Goal: Task Accomplishment & Management: Manage account settings

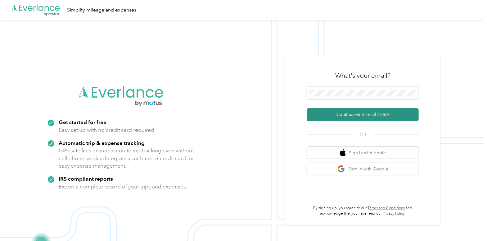
click at [343, 115] on button "Continue with Email / SSO" at bounding box center [363, 114] width 112 height 13
click at [340, 117] on button "Continue with Email / SSO" at bounding box center [363, 114] width 112 height 13
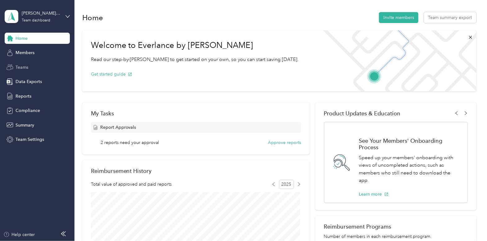
click at [35, 66] on div "Teams" at bounding box center [37, 67] width 65 height 11
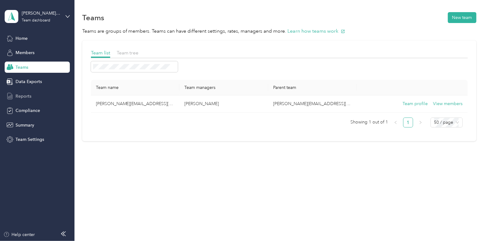
click at [30, 93] on span "Reports" at bounding box center [24, 96] width 16 height 7
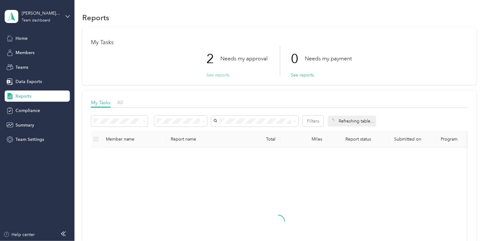
click at [223, 75] on button "See reports" at bounding box center [218, 75] width 23 height 7
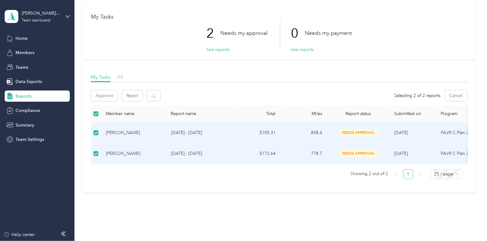
scroll to position [15, 0]
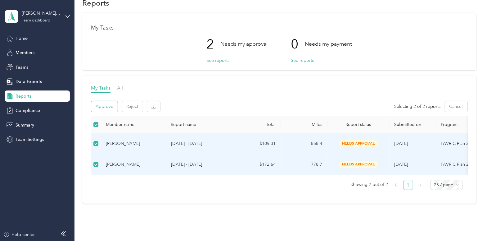
click at [106, 107] on button "Approve" at bounding box center [104, 106] width 26 height 11
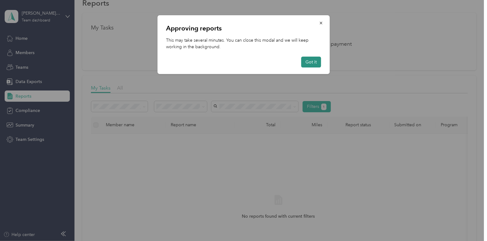
click at [308, 62] on button "Got it" at bounding box center [311, 62] width 20 height 11
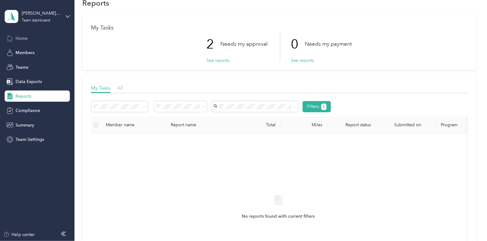
click at [25, 38] on span "Home" at bounding box center [22, 38] width 12 height 7
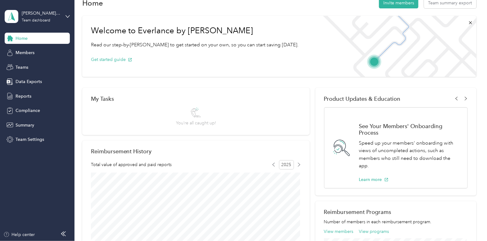
scroll to position [108, 0]
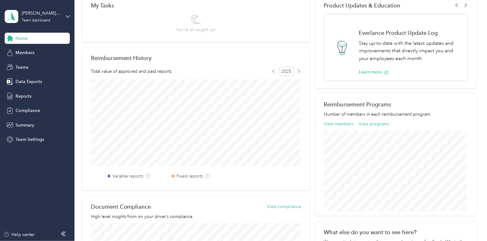
click at [62, 15] on div "anna.hutchinson@convergint.com Team dashboard" at bounding box center [37, 17] width 65 height 22
click at [42, 62] on div "Personal dashboard" at bounding box center [29, 65] width 39 height 7
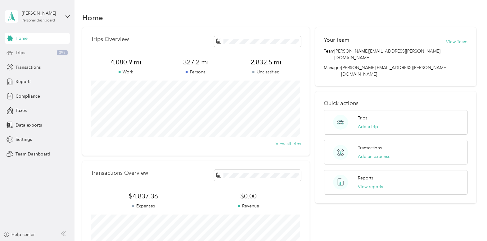
click at [48, 54] on div "Trips 399" at bounding box center [37, 52] width 65 height 11
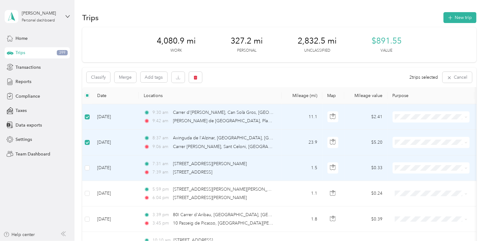
click at [87, 162] on td at bounding box center [87, 167] width 10 height 25
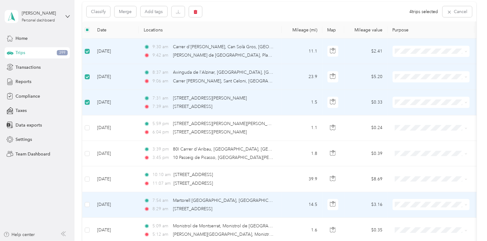
scroll to position [62, 0]
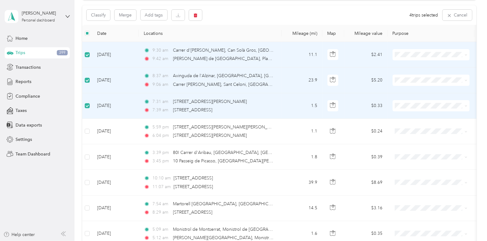
click at [88, 58] on td at bounding box center [87, 54] width 10 height 25
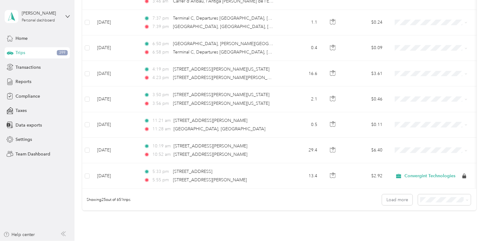
scroll to position [560, 0]
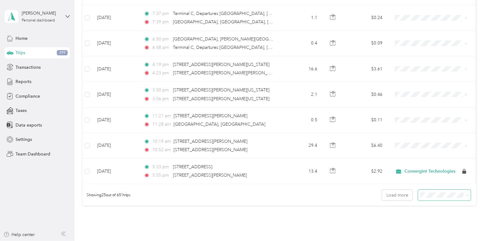
click at [466, 197] on icon at bounding box center [467, 195] width 3 height 3
click at [446, 227] on div "100 per load" at bounding box center [443, 230] width 44 height 7
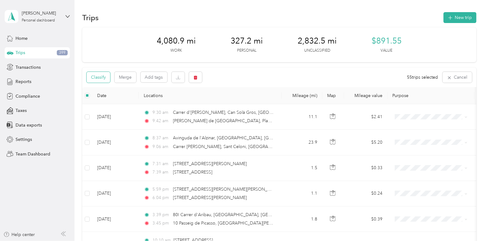
click at [104, 77] on button "Classify" at bounding box center [99, 77] width 24 height 11
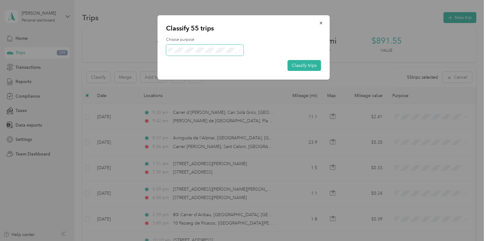
click at [237, 51] on span at bounding box center [239, 50] width 5 height 7
click at [240, 51] on icon at bounding box center [240, 50] width 3 height 3
click at [228, 62] on span "Convergint Technologies" at bounding box center [211, 60] width 58 height 7
click at [300, 64] on button "Classify trips" at bounding box center [305, 65] width 34 height 11
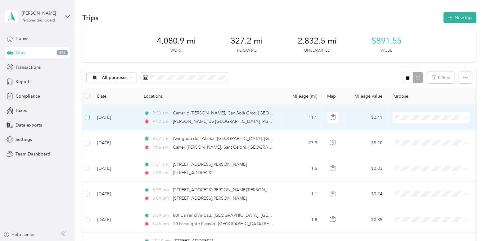
click at [88, 120] on label at bounding box center [87, 117] width 5 height 7
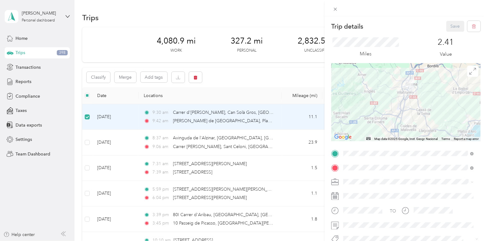
click at [87, 116] on div "Trip details Save This trip cannot be edited because it is either under review,…" at bounding box center [243, 120] width 487 height 241
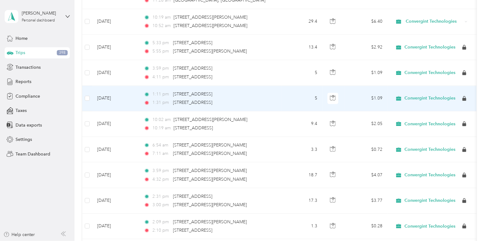
scroll to position [652, 0]
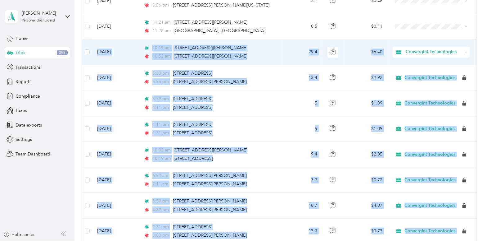
click at [84, 51] on td at bounding box center [87, 51] width 10 height 25
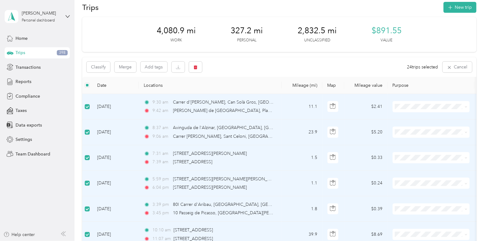
scroll to position [0, 0]
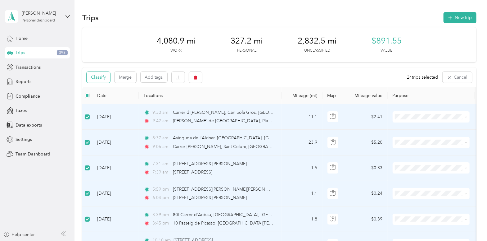
click at [90, 79] on button "Classify" at bounding box center [99, 77] width 24 height 11
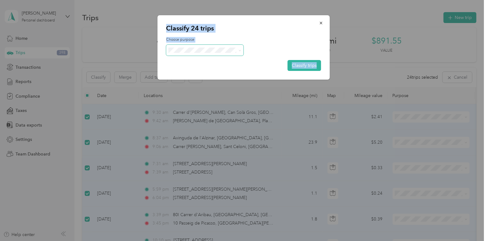
click at [240, 50] on icon at bounding box center [240, 50] width 3 height 3
click at [190, 71] on span "Personal" at bounding box center [211, 72] width 59 height 7
click at [303, 69] on button "Classify trips" at bounding box center [305, 65] width 34 height 11
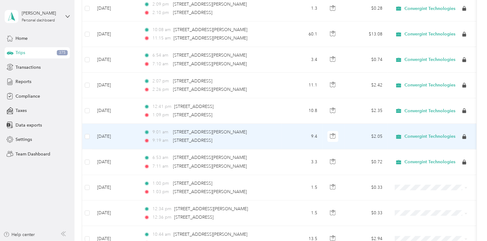
scroll to position [994, 0]
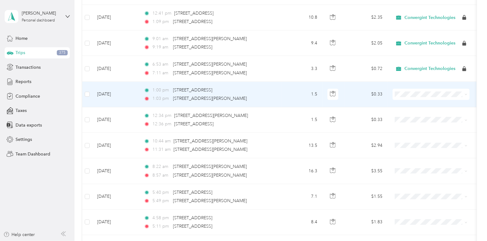
click at [84, 93] on td at bounding box center [87, 94] width 10 height 25
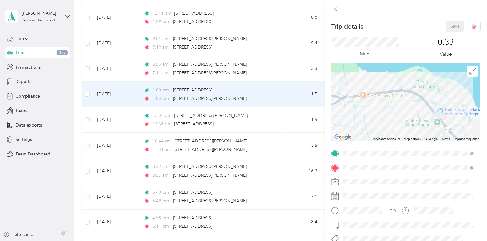
click at [86, 91] on div "Trip details Save This trip cannot be edited because it is either under review,…" at bounding box center [243, 120] width 487 height 241
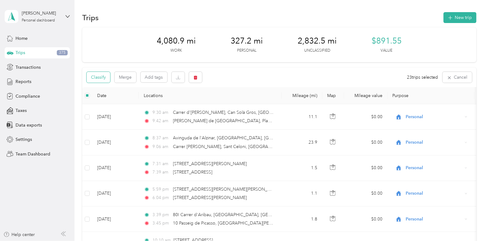
click at [102, 75] on button "Classify" at bounding box center [99, 77] width 24 height 11
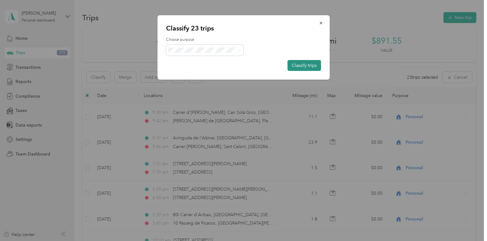
click at [297, 65] on button "Classify trips" at bounding box center [305, 65] width 34 height 11
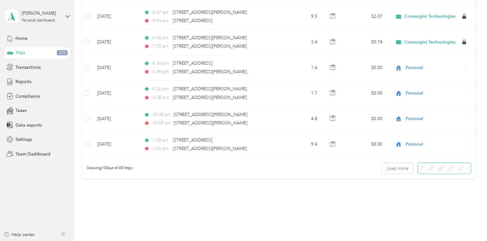
scroll to position [2525, 0]
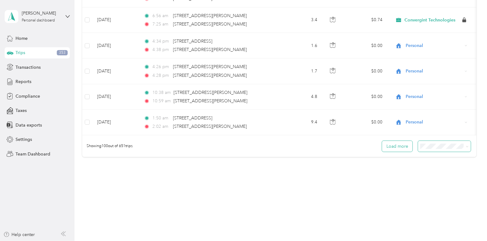
click at [388, 144] on button "Load more" at bounding box center [397, 146] width 30 height 11
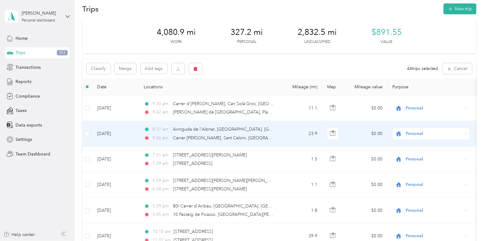
scroll to position [0, 0]
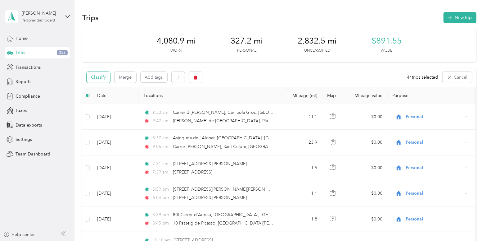
click at [106, 76] on button "Classify" at bounding box center [99, 77] width 24 height 11
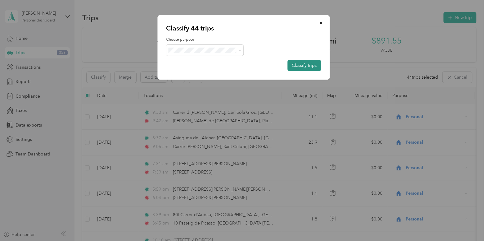
click at [308, 63] on button "Classify trips" at bounding box center [305, 65] width 34 height 11
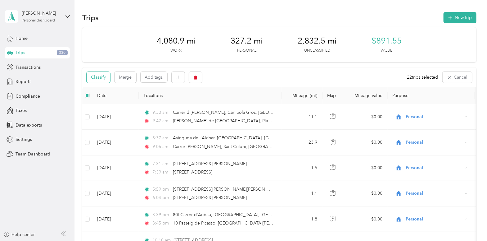
click at [105, 75] on button "Classify" at bounding box center [99, 77] width 24 height 11
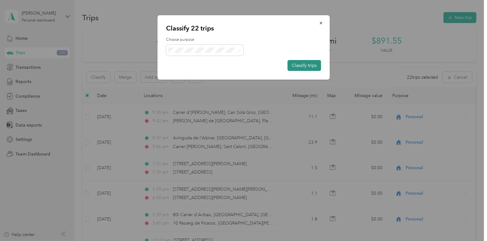
click at [291, 64] on button "Classify trips" at bounding box center [305, 65] width 34 height 11
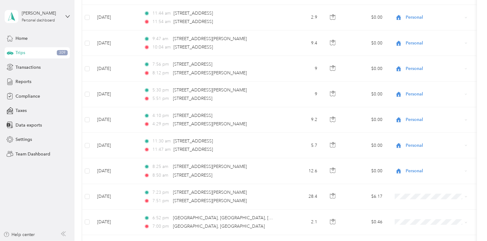
scroll to position [4163, 0]
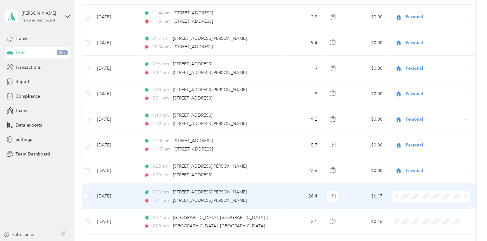
click at [263, 184] on td "7:23 pm 9102 Jeff Fuqua Blvd, Orlando, FL 7:51 pm 108 Brookshire Ct, Winter Spr…" at bounding box center [210, 196] width 143 height 25
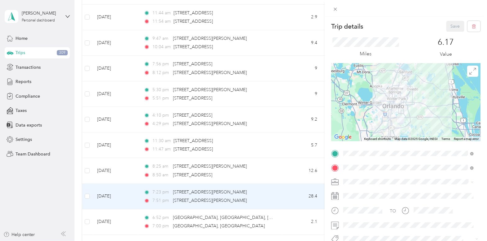
click at [86, 185] on div "Trip details Save This trip cannot be edited because it is either under review,…" at bounding box center [243, 120] width 487 height 241
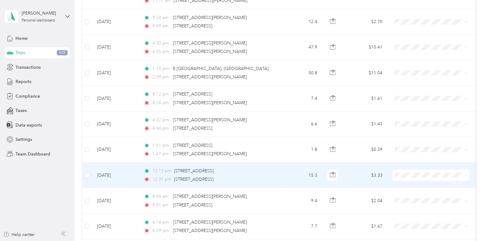
scroll to position [5002, 0]
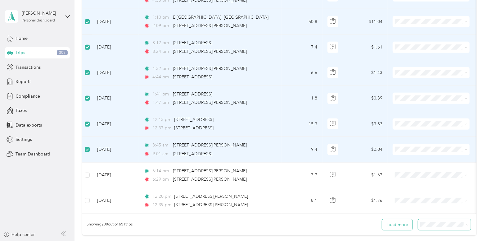
click at [394, 219] on button "Load more" at bounding box center [397, 224] width 30 height 11
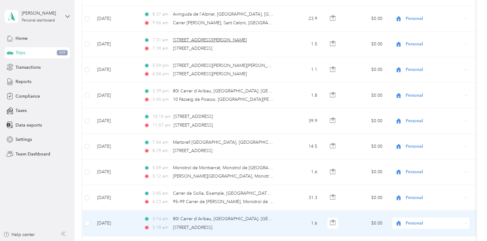
scroll to position [0, 0]
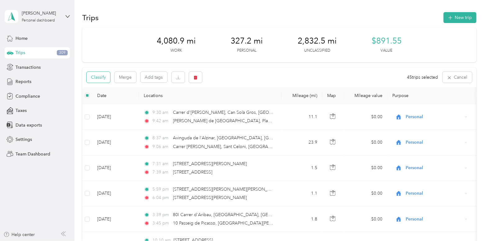
click at [102, 77] on button "Classify" at bounding box center [99, 77] width 24 height 11
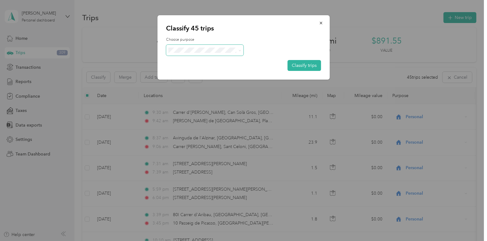
click at [240, 51] on icon at bounding box center [240, 50] width 3 height 3
click at [226, 58] on span "Convergint Technologies" at bounding box center [211, 61] width 58 height 7
click at [302, 66] on button "Classify trips" at bounding box center [305, 65] width 34 height 11
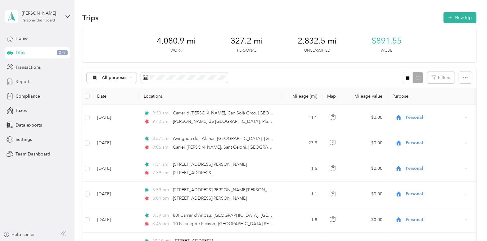
click at [28, 78] on span "Reports" at bounding box center [24, 81] width 16 height 7
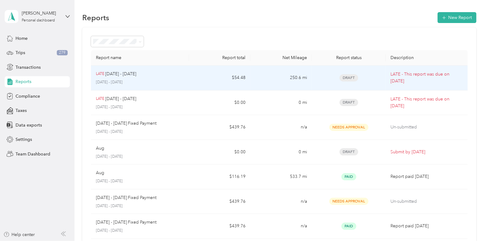
click at [349, 75] on span "Draft" at bounding box center [349, 77] width 19 height 7
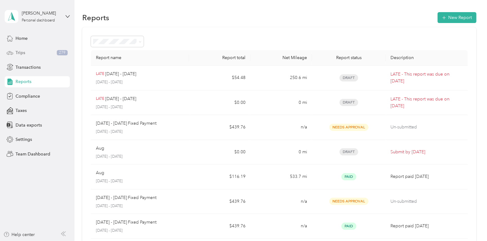
click at [28, 52] on div "Trips 279" at bounding box center [37, 52] width 65 height 11
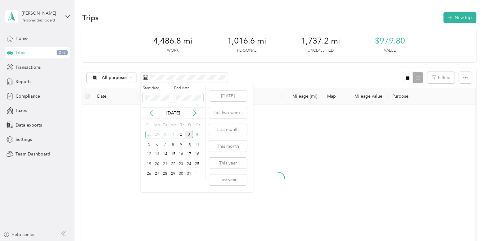
click at [154, 113] on icon at bounding box center [152, 113] width 6 height 6
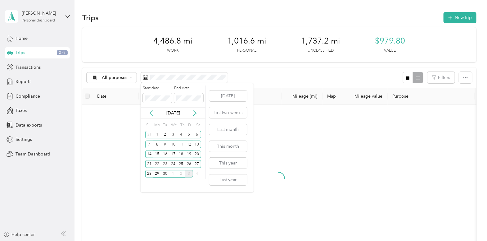
click at [154, 113] on icon at bounding box center [152, 113] width 6 height 6
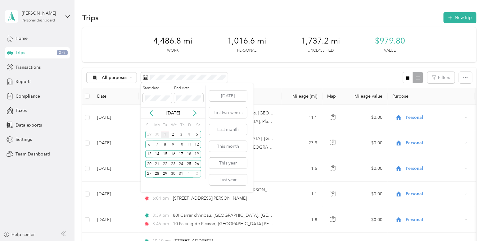
click at [165, 134] on div "1" at bounding box center [165, 135] width 8 height 8
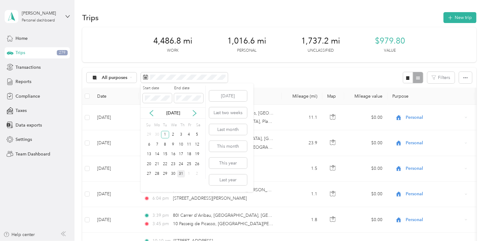
click at [182, 173] on div "31" at bounding box center [181, 174] width 8 height 8
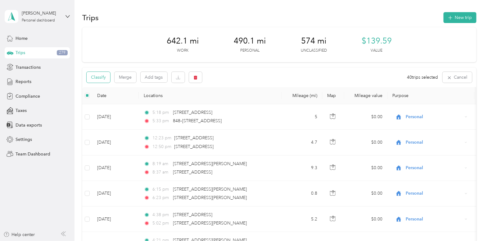
click at [105, 77] on button "Classify" at bounding box center [99, 77] width 24 height 11
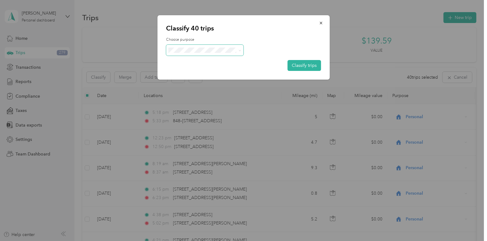
click at [239, 51] on icon at bounding box center [240, 50] width 3 height 3
click at [200, 69] on span "Personal" at bounding box center [211, 72] width 58 height 7
click at [304, 66] on button "Classify trips" at bounding box center [305, 65] width 34 height 11
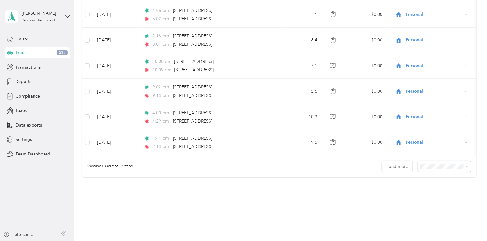
scroll to position [2494, 0]
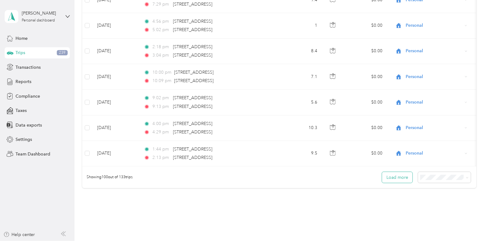
click at [409, 175] on button "Load more" at bounding box center [397, 177] width 30 height 11
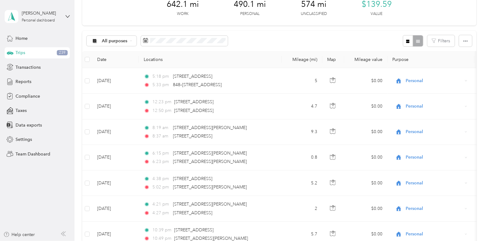
scroll to position [0, 0]
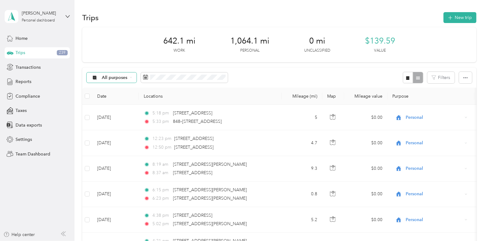
click at [134, 78] on div "All purposes" at bounding box center [112, 77] width 50 height 11
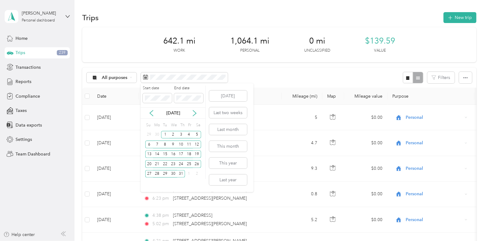
click at [192, 116] on div "Jul 2025" at bounding box center [173, 112] width 65 height 11
click at [193, 114] on icon at bounding box center [195, 113] width 6 height 6
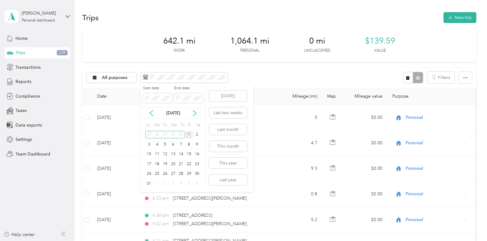
click at [190, 134] on div "1" at bounding box center [189, 135] width 8 height 8
click at [196, 174] on div "30" at bounding box center [197, 174] width 8 height 8
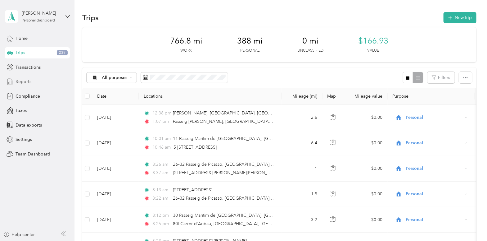
click at [28, 83] on span "Reports" at bounding box center [24, 81] width 16 height 7
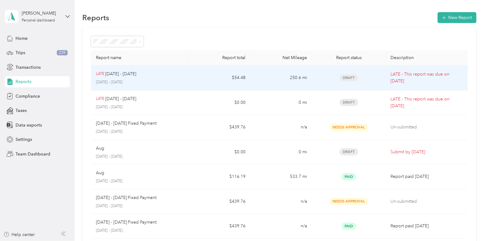
click at [319, 80] on div "Draft" at bounding box center [349, 77] width 64 height 7
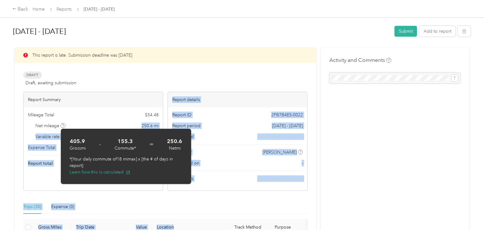
scroll to position [25, 0]
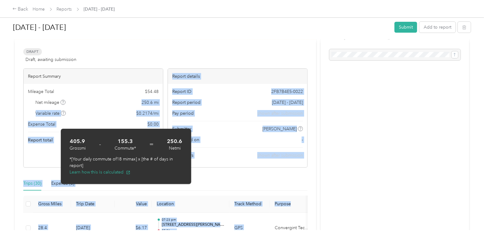
drag, startPoint x: 64, startPoint y: 126, endPoint x: 306, endPoint y: 220, distance: 260.2
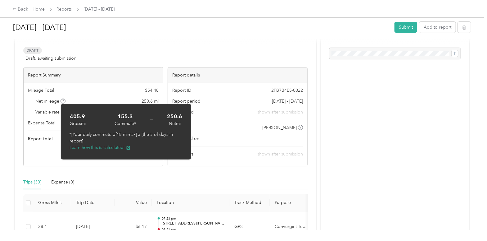
click at [55, 114] on span "Variable rate" at bounding box center [51, 112] width 30 height 7
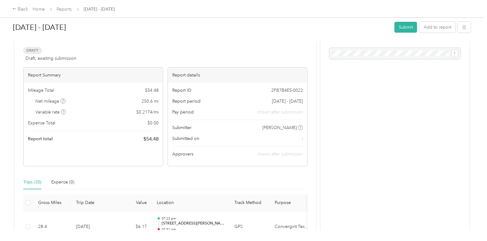
click at [401, 27] on button "Submit" at bounding box center [406, 27] width 23 height 11
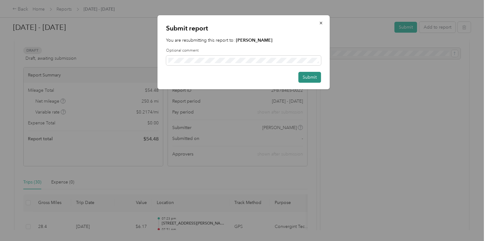
click at [312, 75] on button "Submit" at bounding box center [310, 77] width 23 height 11
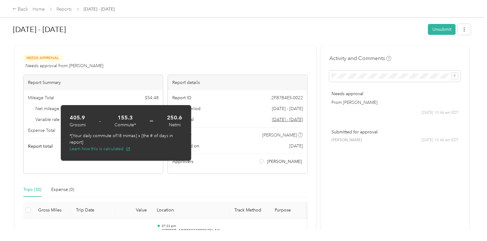
scroll to position [0, 0]
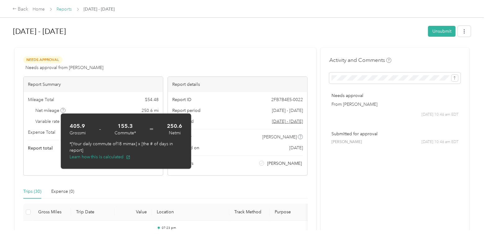
click at [60, 9] on link "Reports" at bounding box center [64, 9] width 15 height 5
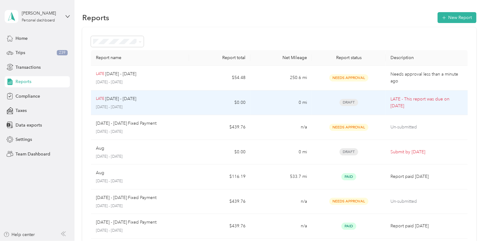
click at [347, 100] on span "Draft" at bounding box center [349, 102] width 19 height 7
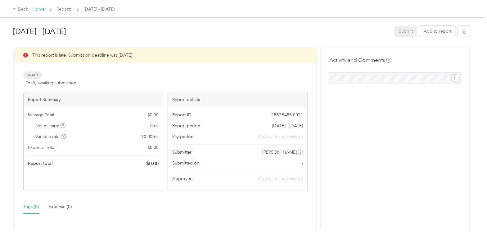
click at [39, 11] on link "Home" at bounding box center [39, 9] width 12 height 5
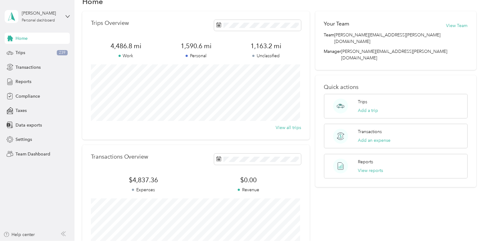
scroll to position [62, 0]
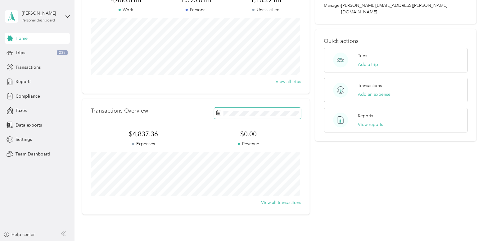
click at [232, 118] on span at bounding box center [257, 113] width 87 height 11
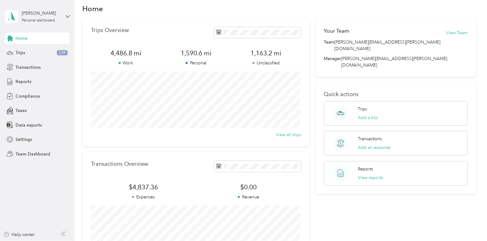
scroll to position [0, 0]
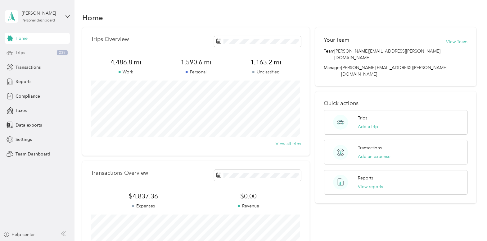
click at [19, 55] on span "Trips" at bounding box center [21, 52] width 10 height 7
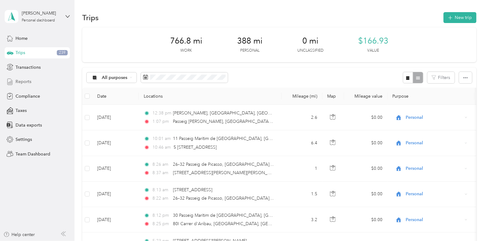
click at [24, 80] on span "Reports" at bounding box center [24, 81] width 16 height 7
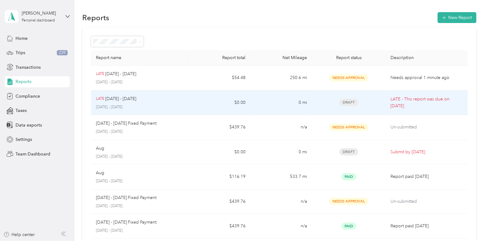
click at [348, 103] on span "Draft" at bounding box center [349, 102] width 19 height 7
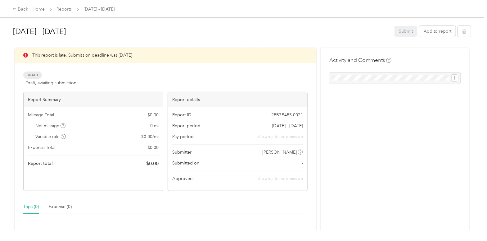
click at [32, 75] on span "Draft" at bounding box center [32, 74] width 19 height 7
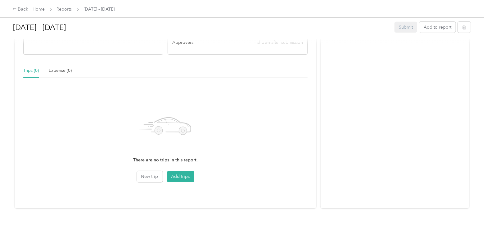
scroll to position [140, 0]
click at [184, 171] on button "Add trips" at bounding box center [180, 176] width 27 height 11
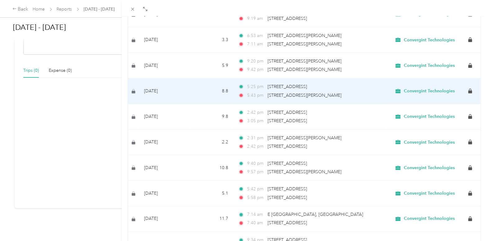
scroll to position [532, 0]
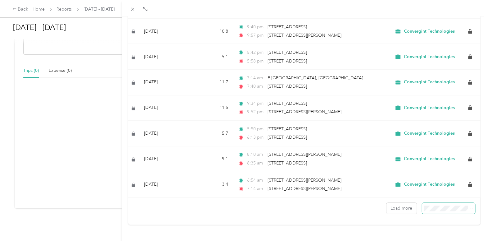
click at [449, 206] on span at bounding box center [449, 208] width 53 height 11
click at [471, 207] on icon at bounding box center [472, 208] width 3 height 3
click at [443, 194] on div "100 per load" at bounding box center [445, 192] width 44 height 7
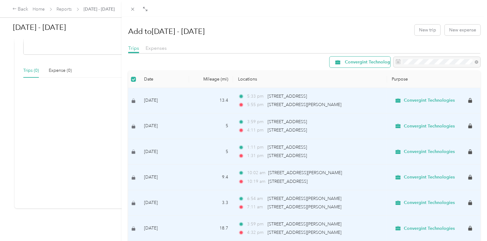
click at [353, 61] on span "Convergint Technologies" at bounding box center [370, 62] width 51 height 4
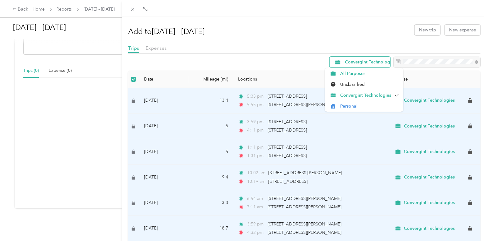
click at [353, 61] on span "Convergint Technologies" at bounding box center [370, 62] width 51 height 4
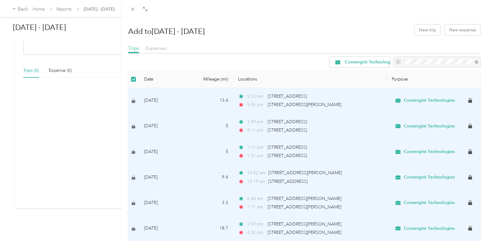
click at [310, 58] on div "Convergint Technologies" at bounding box center [304, 62] width 353 height 11
click at [272, 57] on div "Convergint Technologies" at bounding box center [304, 62] width 353 height 11
click at [68, 11] on div "Add to [DATE] - [DATE] New trip New expense Trips Expenses Convergint Technolog…" at bounding box center [243, 120] width 487 height 241
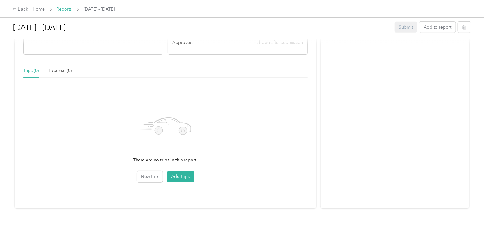
click at [65, 10] on link "Reports" at bounding box center [64, 9] width 15 height 5
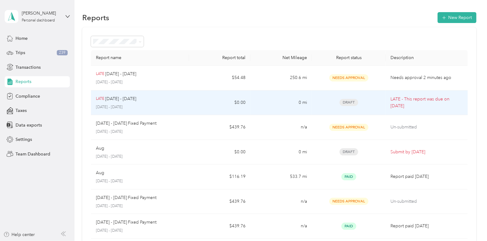
click at [354, 106] on td "Draft" at bounding box center [349, 102] width 74 height 25
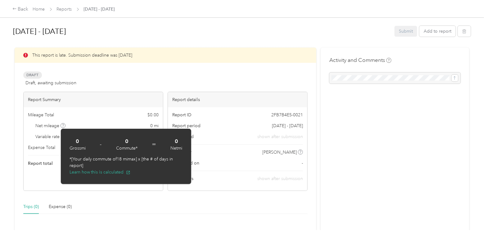
click at [38, 75] on span "Draft" at bounding box center [32, 74] width 19 height 7
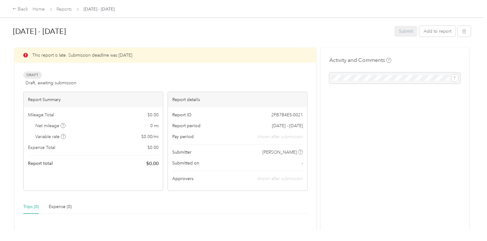
click at [418, 73] on div at bounding box center [395, 77] width 131 height 11
click at [435, 34] on button "Add to report" at bounding box center [438, 31] width 36 height 11
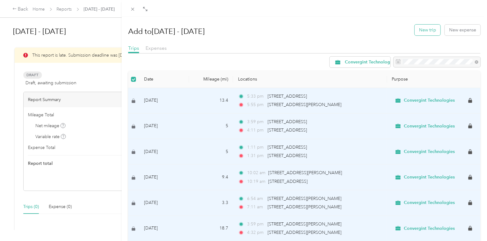
click at [426, 32] on button "New trip" at bounding box center [428, 30] width 26 height 11
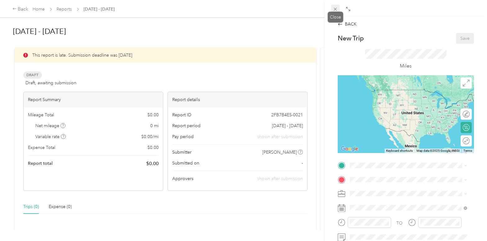
click at [338, 9] on icon at bounding box center [335, 9] width 5 height 5
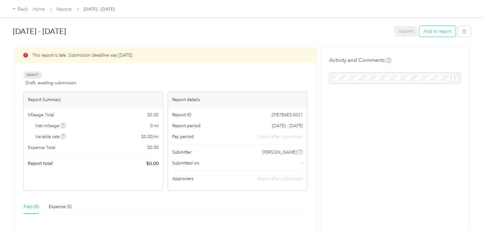
click at [440, 32] on button "Add to report" at bounding box center [438, 31] width 36 height 11
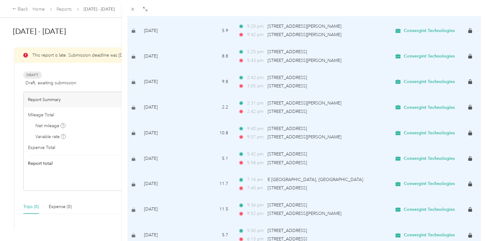
scroll to position [186, 0]
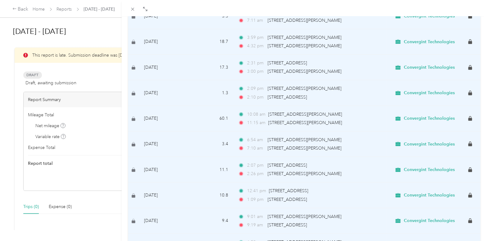
click at [87, 204] on div "Add to [DATE] - [DATE] New trip New expense Trips Expenses Convergint Technolog…" at bounding box center [243, 120] width 487 height 241
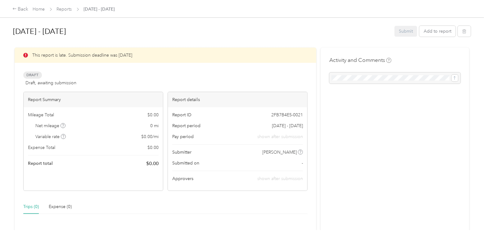
click at [327, 113] on div "Activity and Comments" at bounding box center [395, 196] width 149 height 297
click at [359, 84] on div "Activity and Comments" at bounding box center [395, 196] width 149 height 297
click at [359, 78] on div at bounding box center [395, 77] width 131 height 11
click at [453, 77] on div at bounding box center [395, 77] width 131 height 11
click at [375, 77] on div at bounding box center [395, 77] width 131 height 11
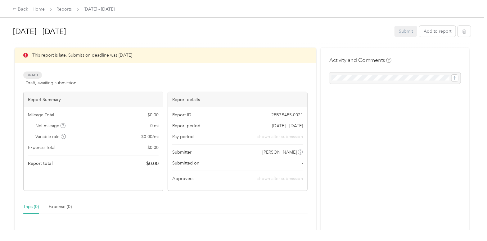
click at [375, 77] on div at bounding box center [395, 77] width 131 height 11
drag, startPoint x: 375, startPoint y: 77, endPoint x: 345, endPoint y: 86, distance: 31.6
click at [345, 85] on div "Activity and Comments" at bounding box center [395, 196] width 149 height 297
click at [343, 77] on div at bounding box center [395, 77] width 131 height 11
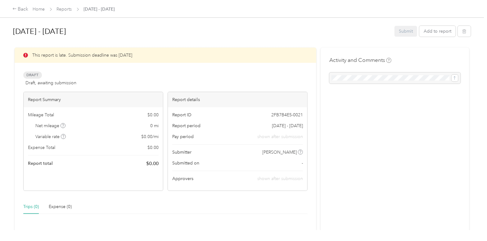
drag, startPoint x: 343, startPoint y: 77, endPoint x: 347, endPoint y: 79, distance: 3.9
click at [347, 79] on div at bounding box center [395, 77] width 131 height 11
click at [65, 8] on link "Reports" at bounding box center [64, 9] width 15 height 5
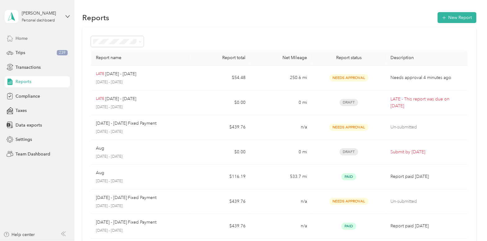
click at [25, 40] on span "Home" at bounding box center [22, 38] width 12 height 7
